Goal: Task Accomplishment & Management: Complete application form

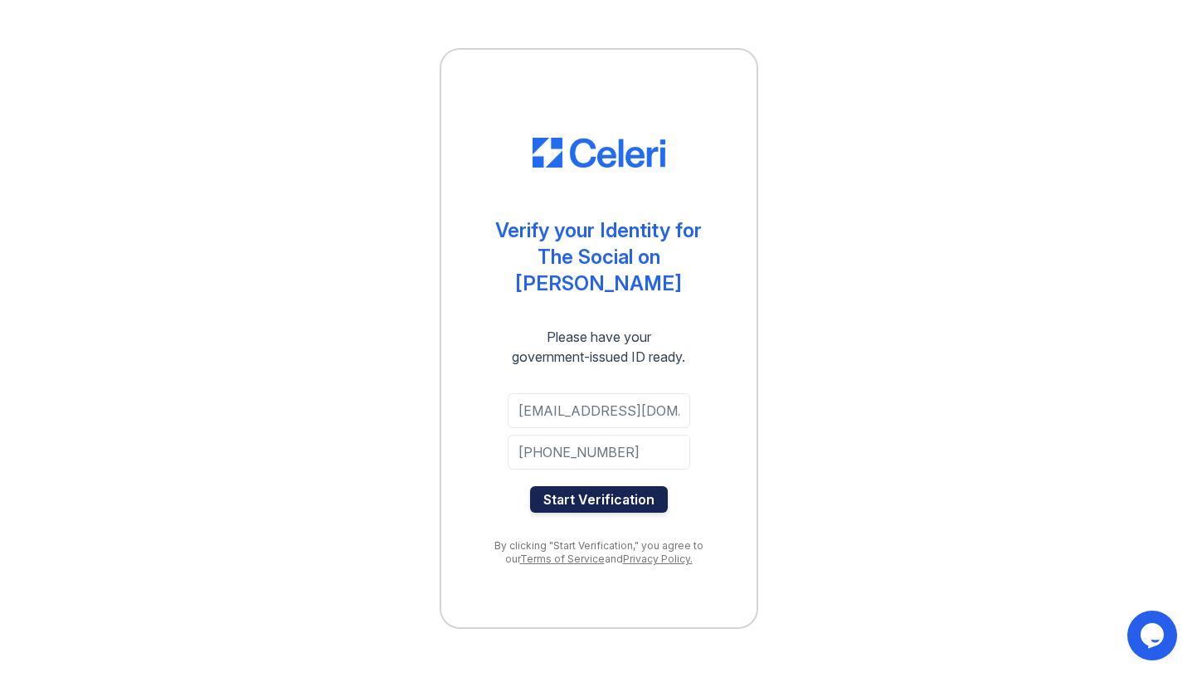
click at [580, 486] on button "Start Verification" at bounding box center [599, 499] width 138 height 27
